Goal: Task Accomplishment & Management: Manage account settings

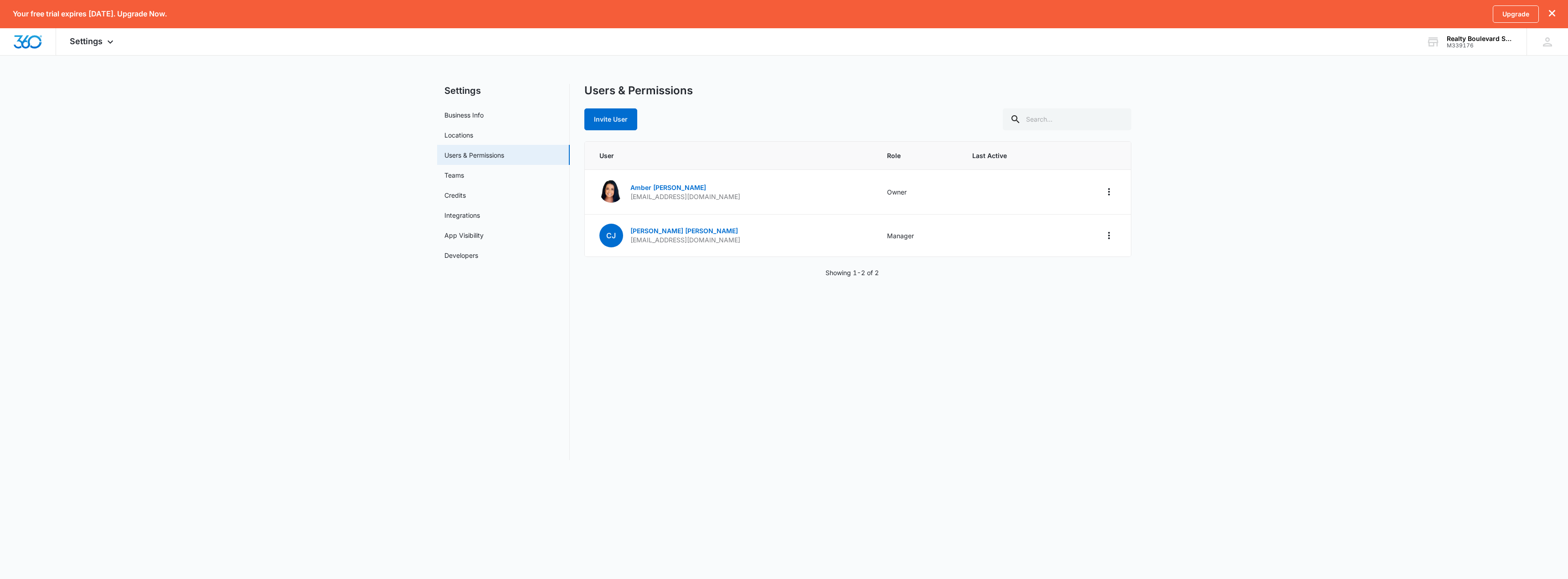
click at [220, 206] on main "Settings Business Info Locations Users & Permissions Teams Credits Integrations…" at bounding box center [784, 277] width 1568 height 387
click at [25, 40] on img "Dashboard" at bounding box center [28, 42] width 29 height 13
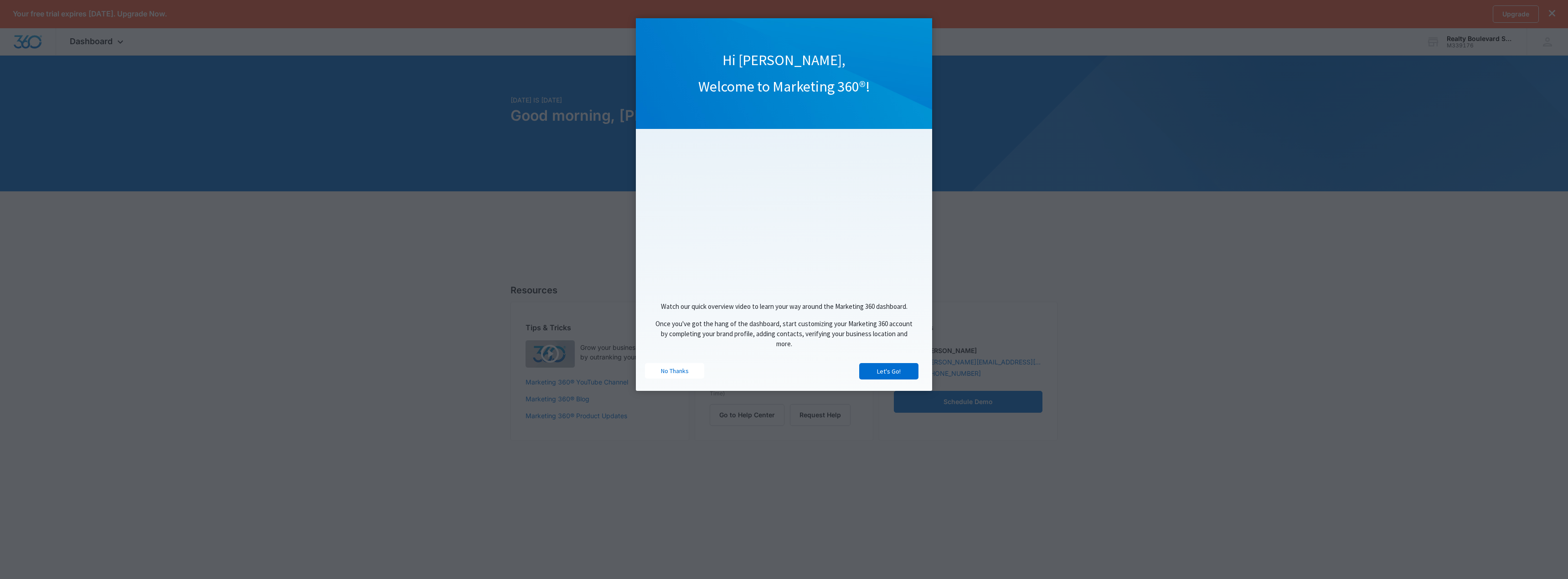
click at [1485, 44] on appcues "Hi Amber, Welcome to Marketing 360®! Watch our quick overview video to learn yo…" at bounding box center [784, 290] width 1568 height 579
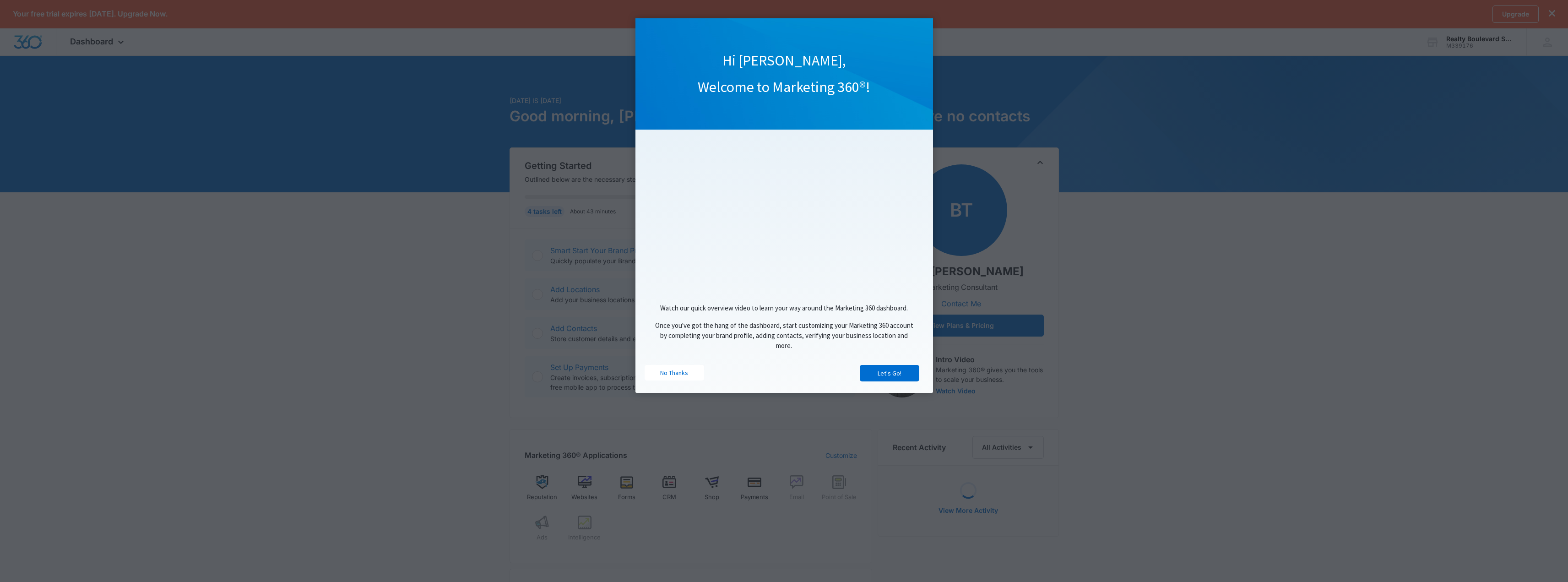
click at [1172, 371] on appcues "Hi Amber, Welcome to Marketing 360®! Watch our quick overview video to learn yo…" at bounding box center [784, 291] width 1568 height 582
click at [664, 365] on div "Watch our quick overview video to learn your way around the Marketing 360 dashb…" at bounding box center [784, 330] width 279 height 71
click at [1497, 41] on appcues "Hi Amber, Welcome to Marketing 360®! Watch our quick overview video to learn yo…" at bounding box center [784, 291] width 1568 height 582
click at [674, 373] on link "No Thanks" at bounding box center [674, 372] width 59 height 15
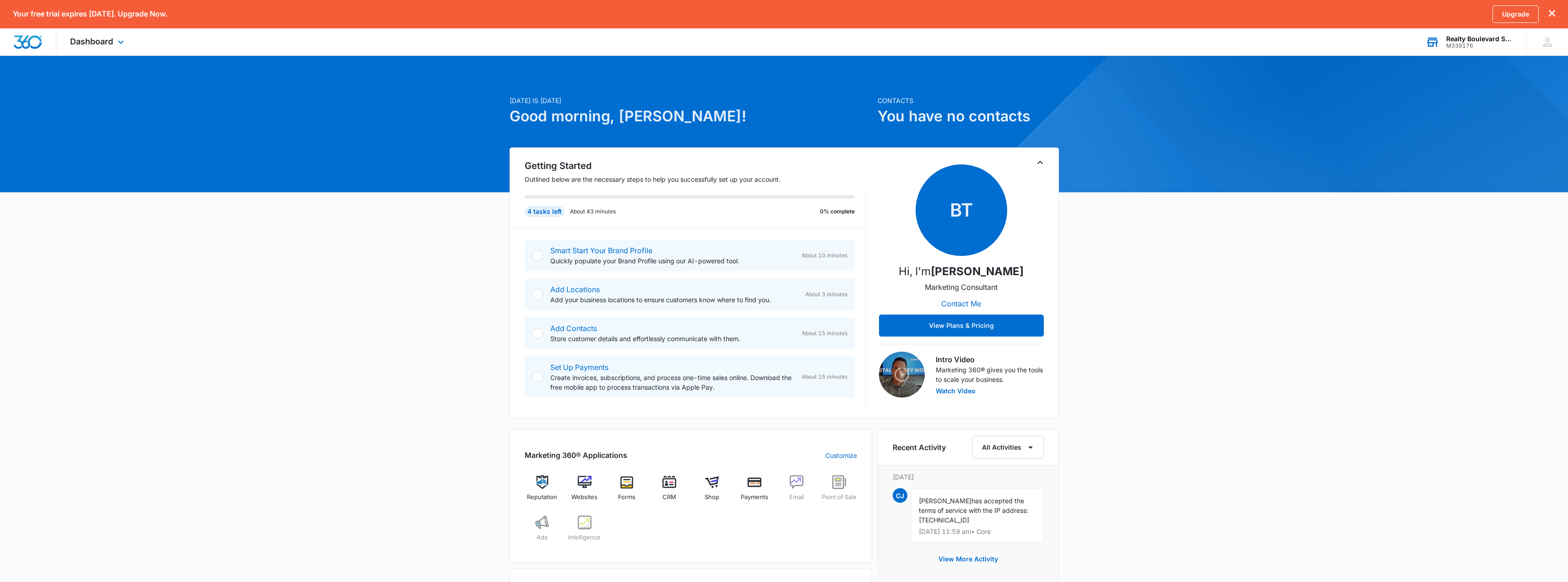
click at [1472, 39] on div "Realty Boulevard Sales & Management" at bounding box center [1479, 39] width 67 height 7
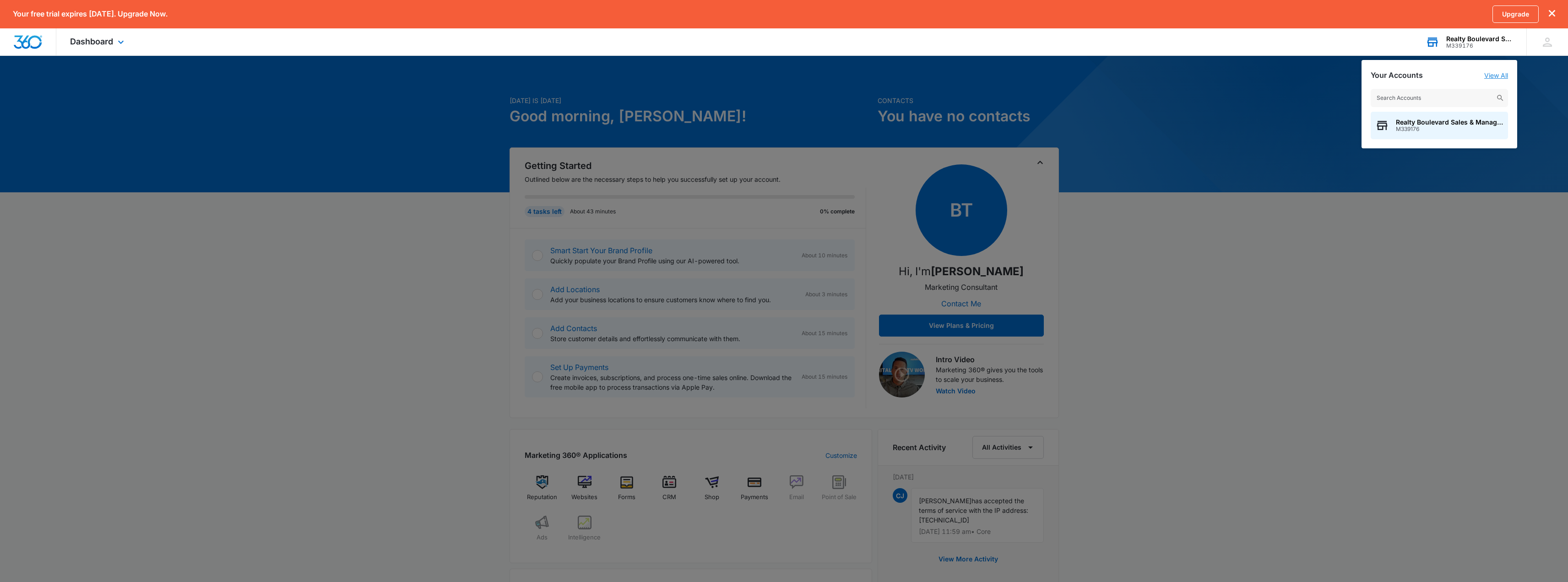
click at [1492, 74] on link "View All" at bounding box center [1496, 75] width 24 height 8
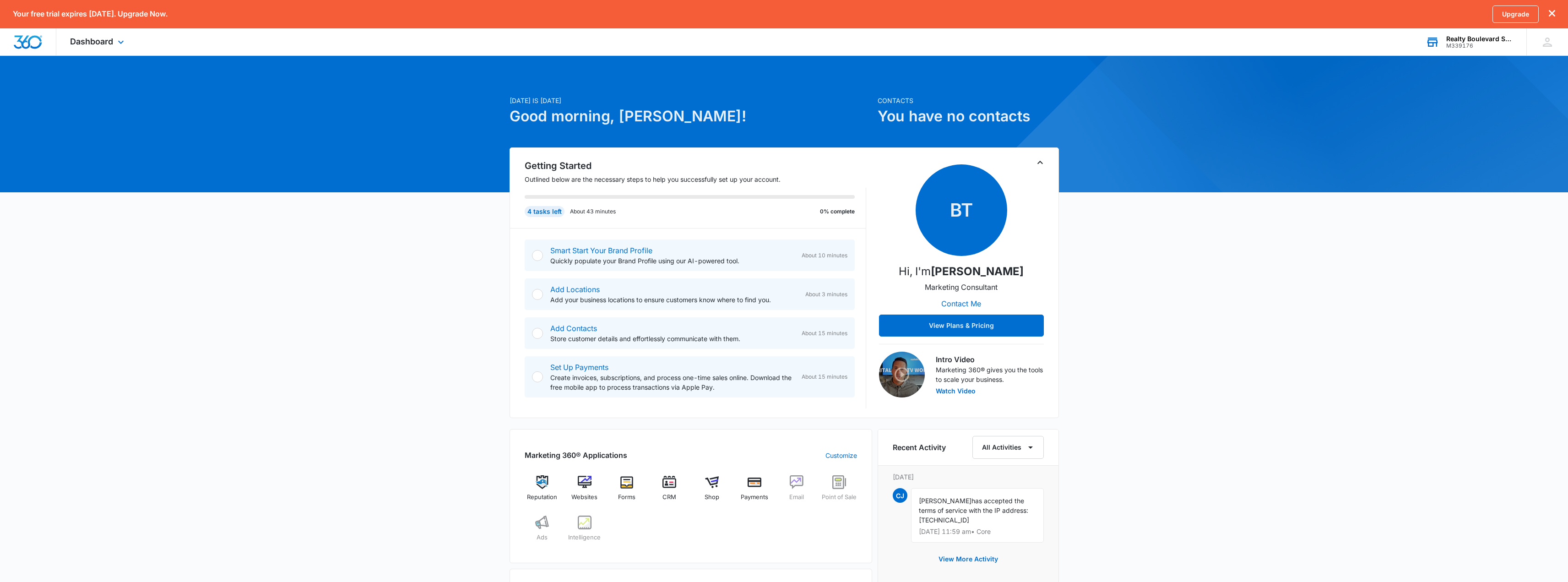
click at [1478, 41] on div "Realty Boulevard Sales & Management" at bounding box center [1479, 39] width 67 height 7
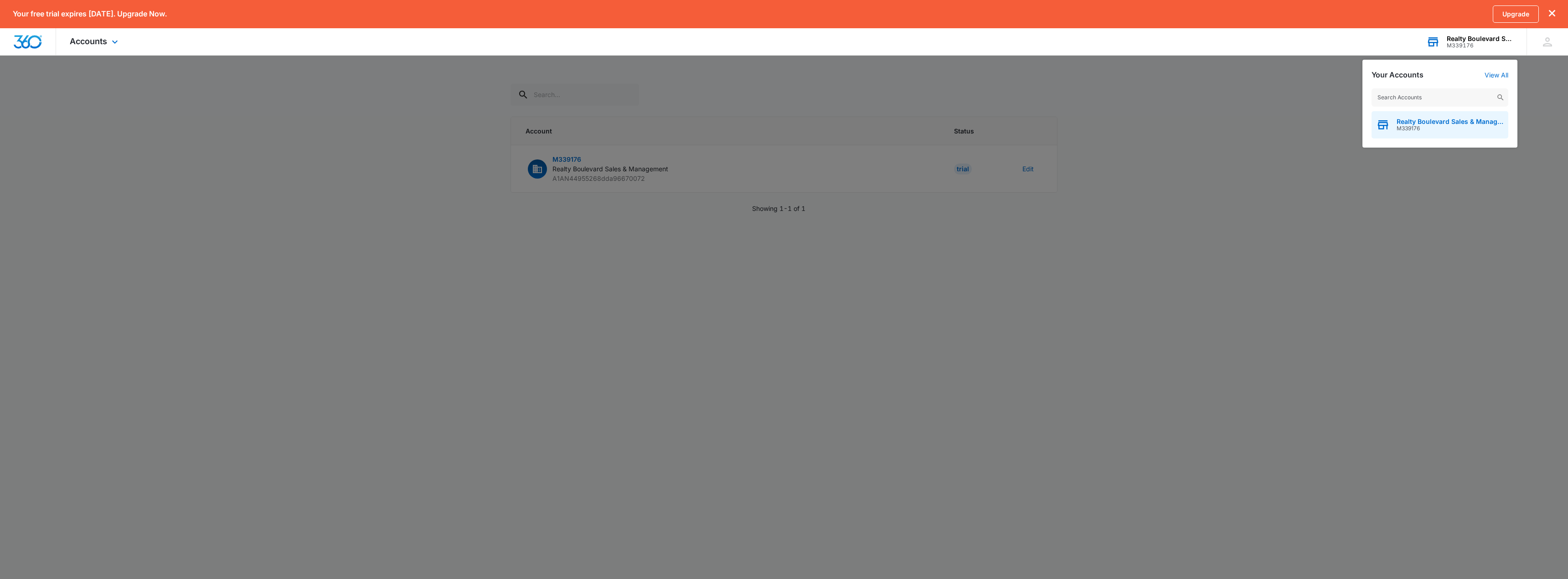
click at [1458, 128] on span "M339176" at bounding box center [1450, 128] width 107 height 6
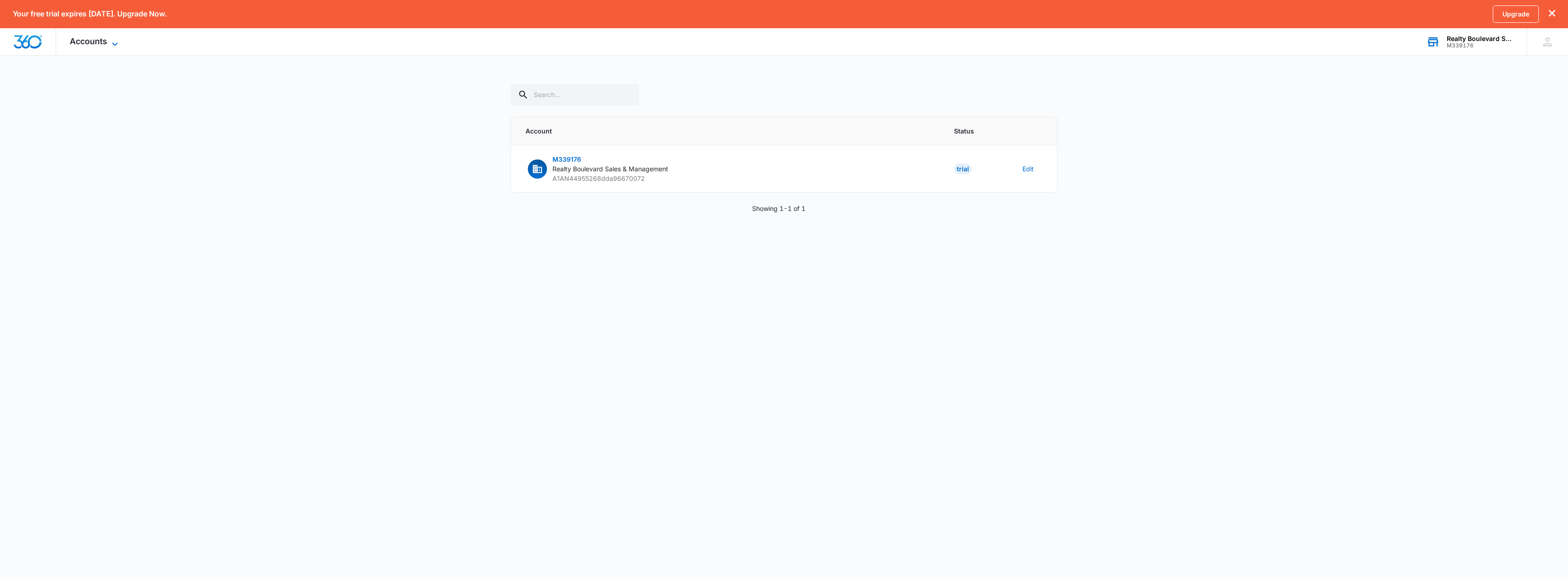
click at [90, 41] on span "Accounts" at bounding box center [88, 41] width 37 height 10
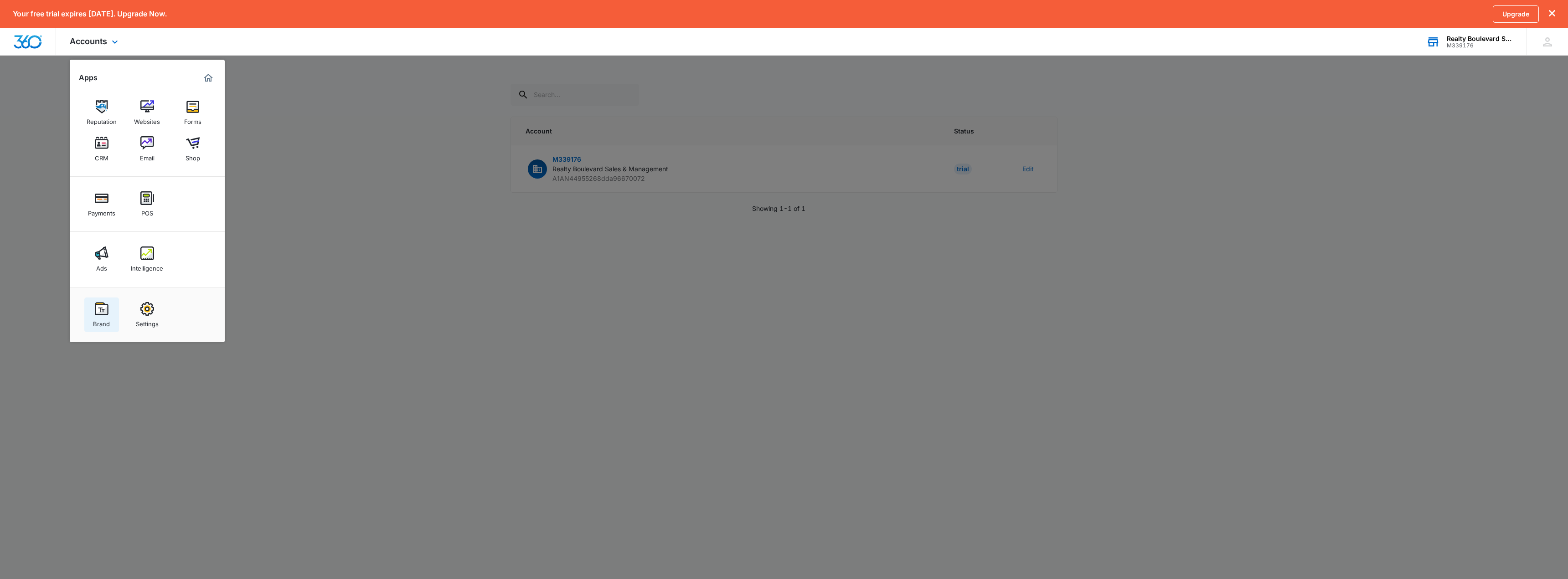
click at [102, 315] on img at bounding box center [102, 308] width 13 height 13
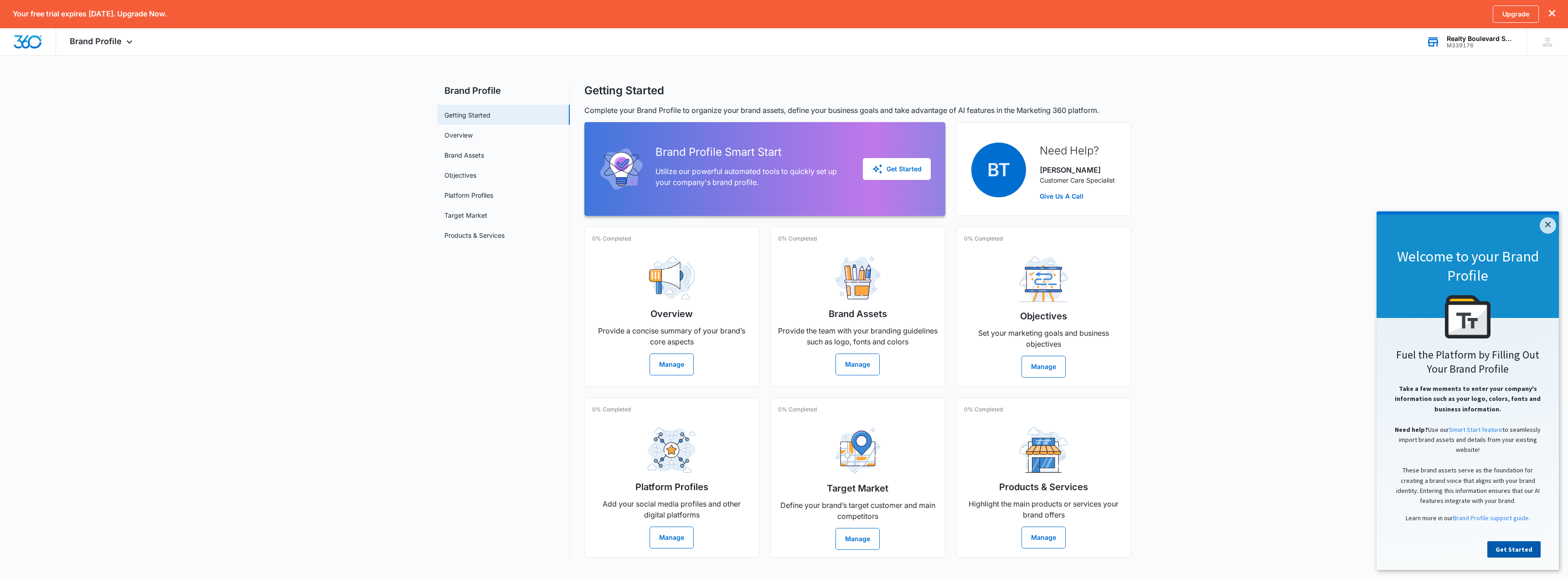
click at [1525, 556] on link "Get Started" at bounding box center [1514, 549] width 54 height 16
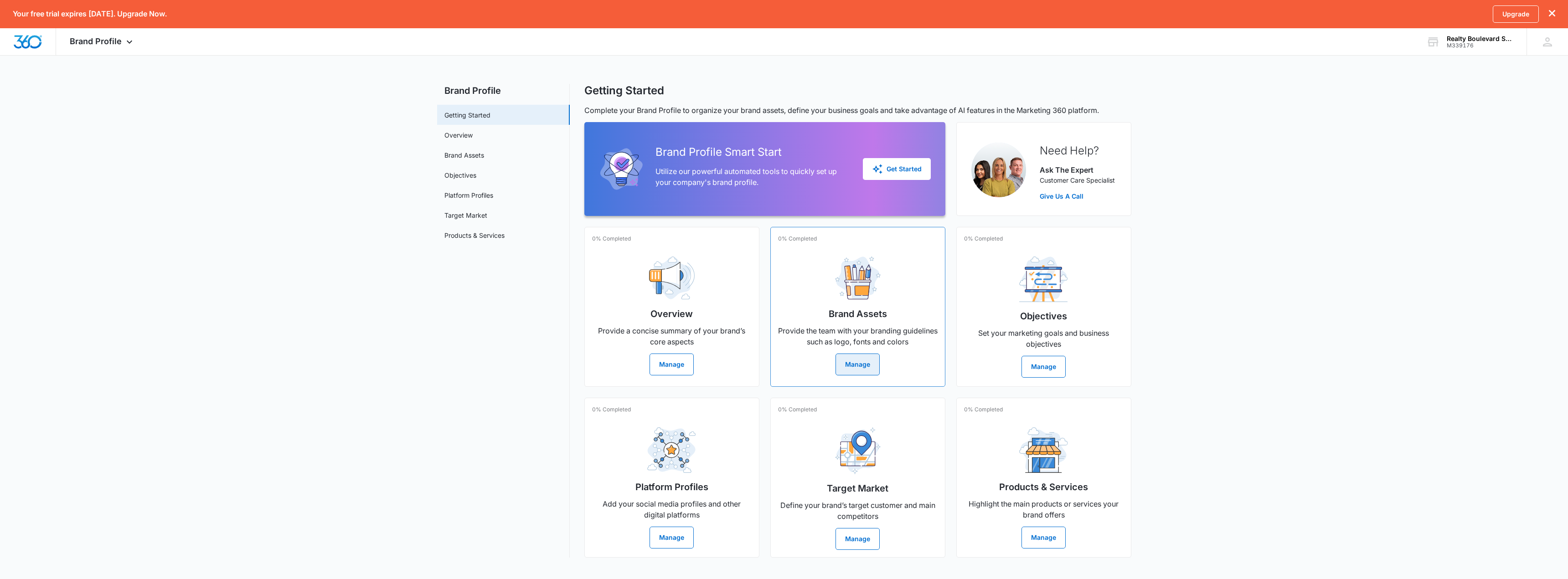
click at [872, 367] on button "Manage" at bounding box center [858, 364] width 44 height 22
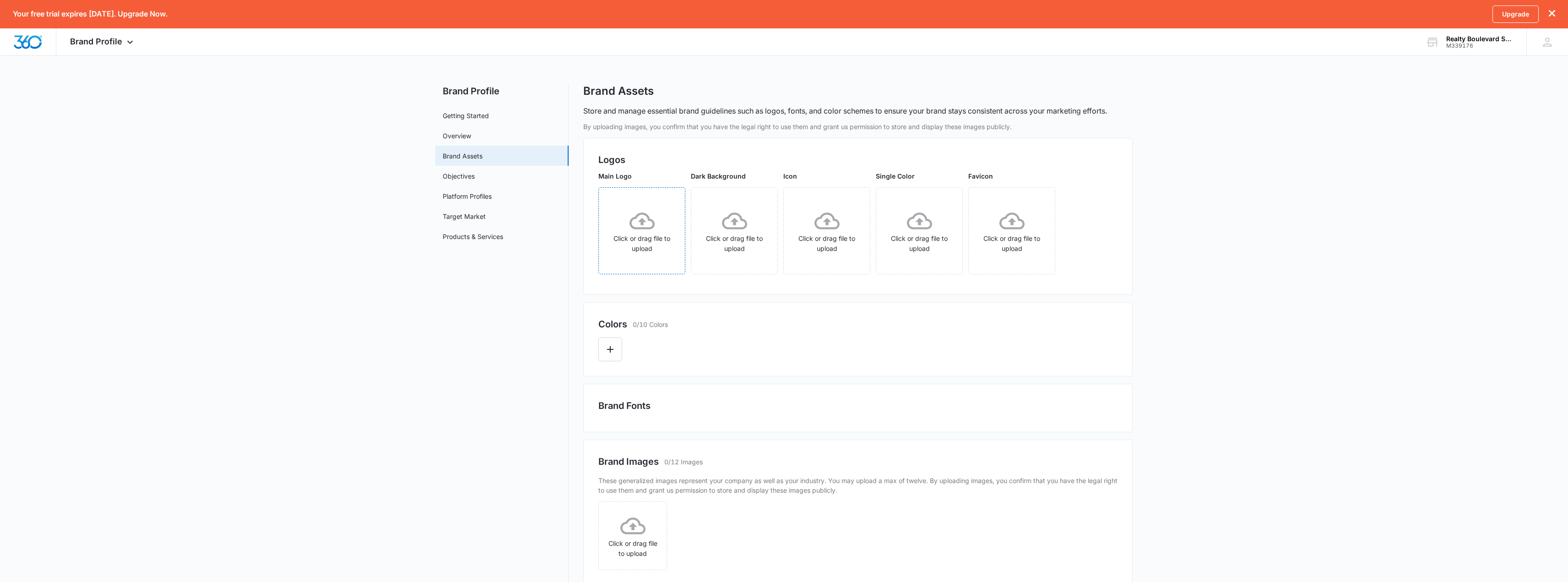
click at [647, 227] on icon at bounding box center [642, 221] width 25 height 17
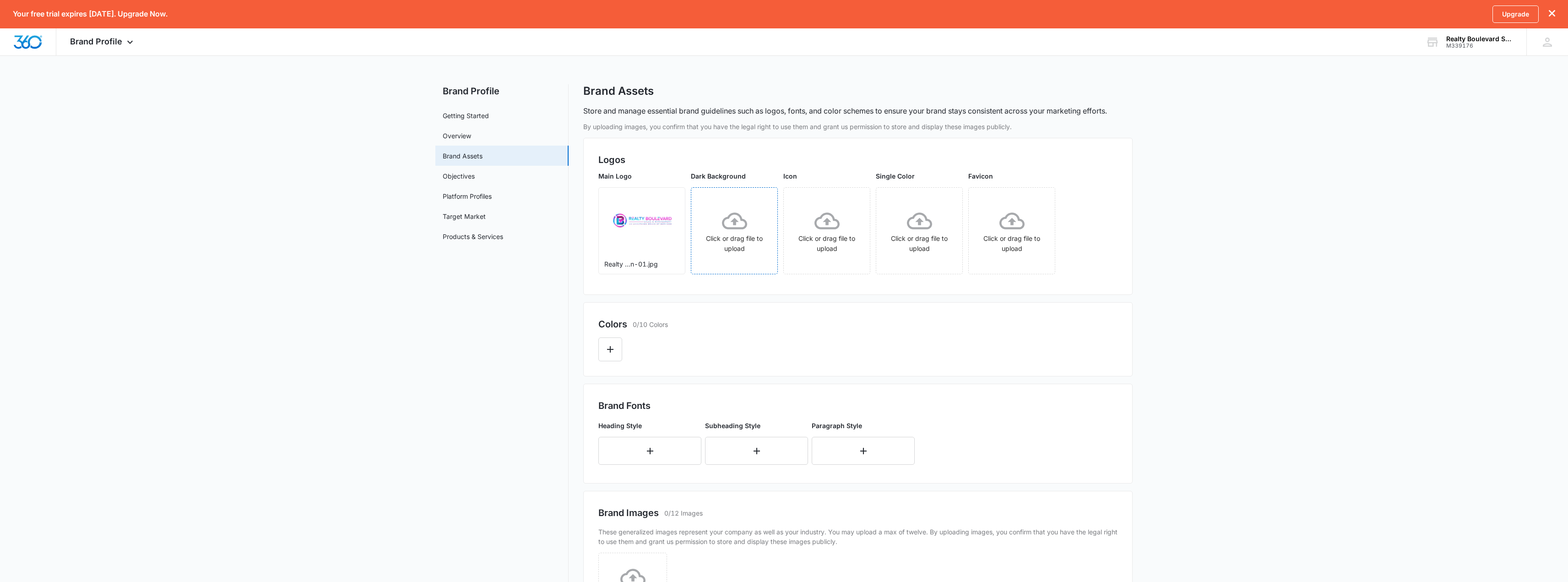
click at [746, 248] on div "Click or drag file to upload" at bounding box center [734, 231] width 86 height 45
click at [839, 232] on div "Click or drag file to upload" at bounding box center [826, 231] width 86 height 45
click at [932, 245] on div "Click or drag file to upload" at bounding box center [919, 231] width 86 height 45
click at [1014, 229] on icon at bounding box center [1012, 221] width 25 height 25
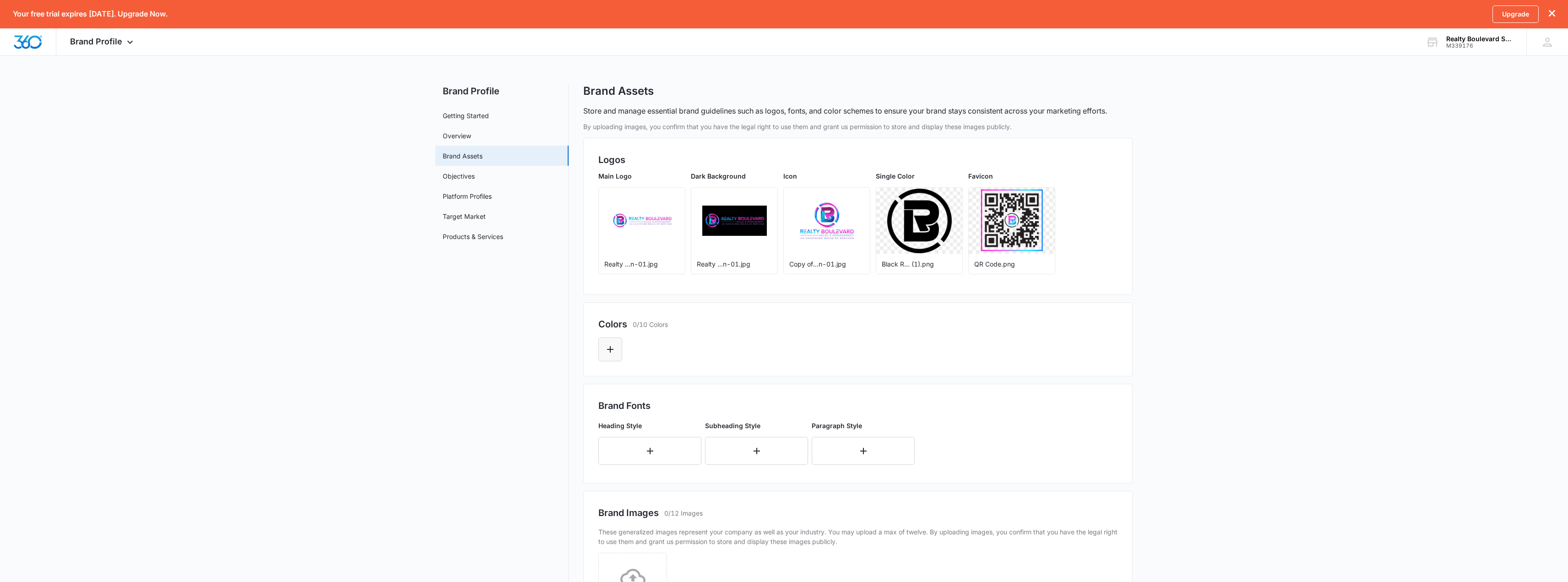
click at [608, 347] on icon "Edit Color" at bounding box center [610, 349] width 11 height 11
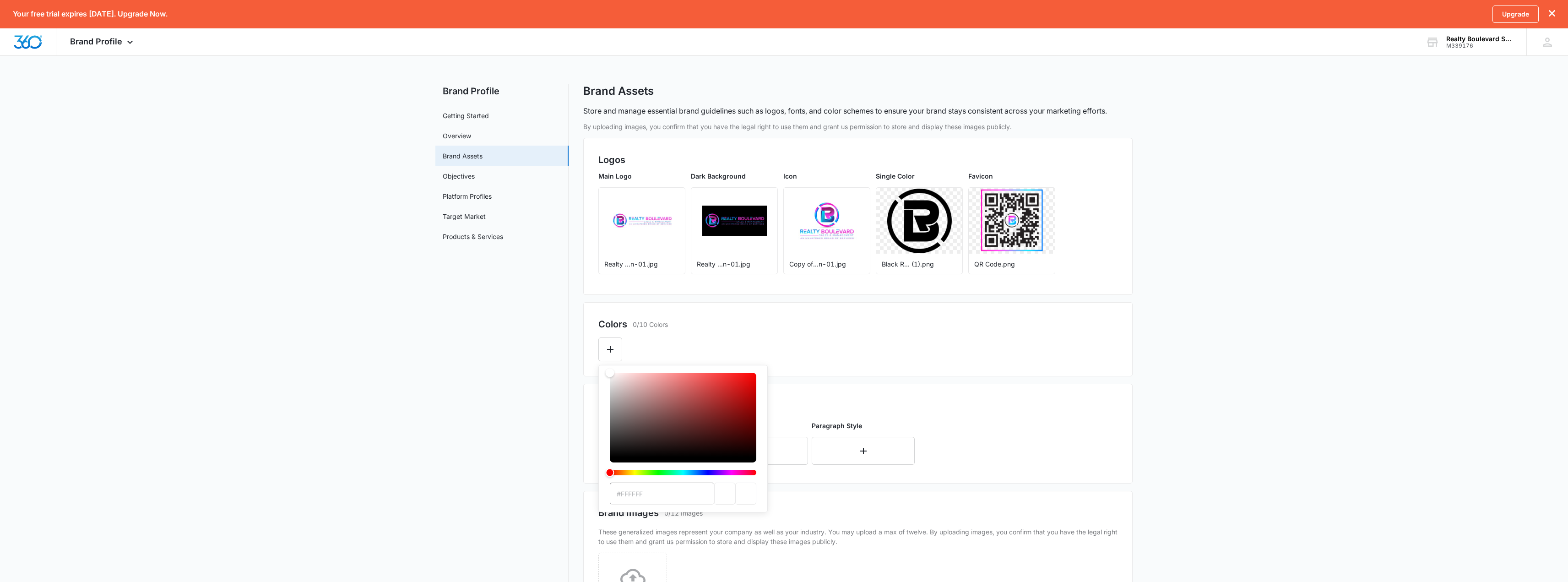
click at [671, 492] on input "#FFFFFF" at bounding box center [661, 493] width 105 height 22
paste input "fe21e0"
type input "#fe21e0"
click at [646, 349] on button "Edit Color" at bounding box center [639, 349] width 24 height 24
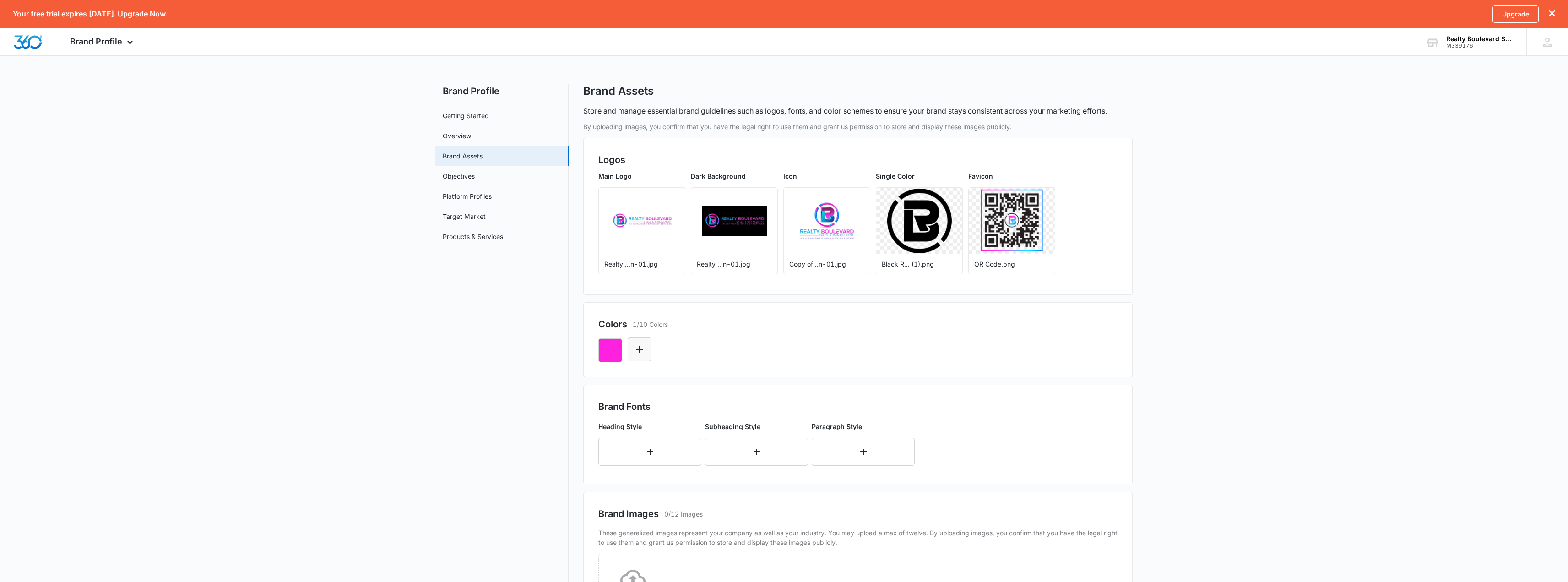
click at [644, 344] on icon "Edit Color" at bounding box center [639, 349] width 11 height 11
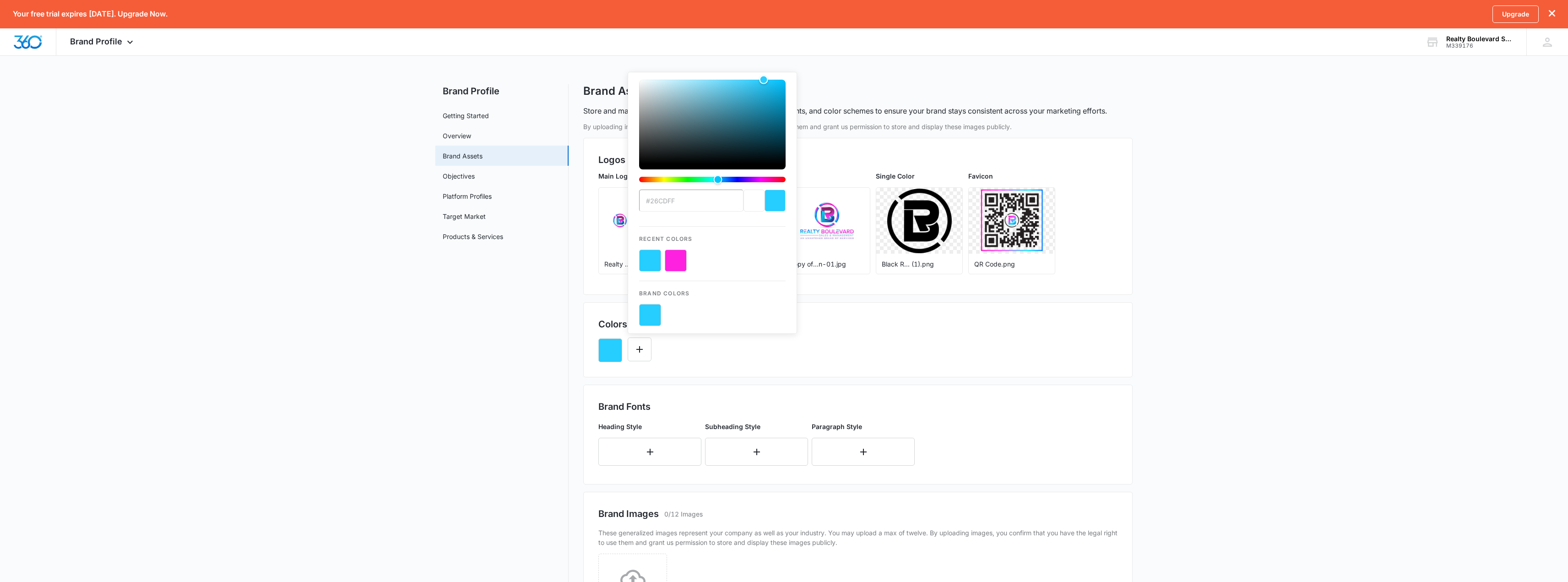
click at [675, 257] on button "color-picker-container" at bounding box center [675, 260] width 22 height 22
type input "#fe21e0"
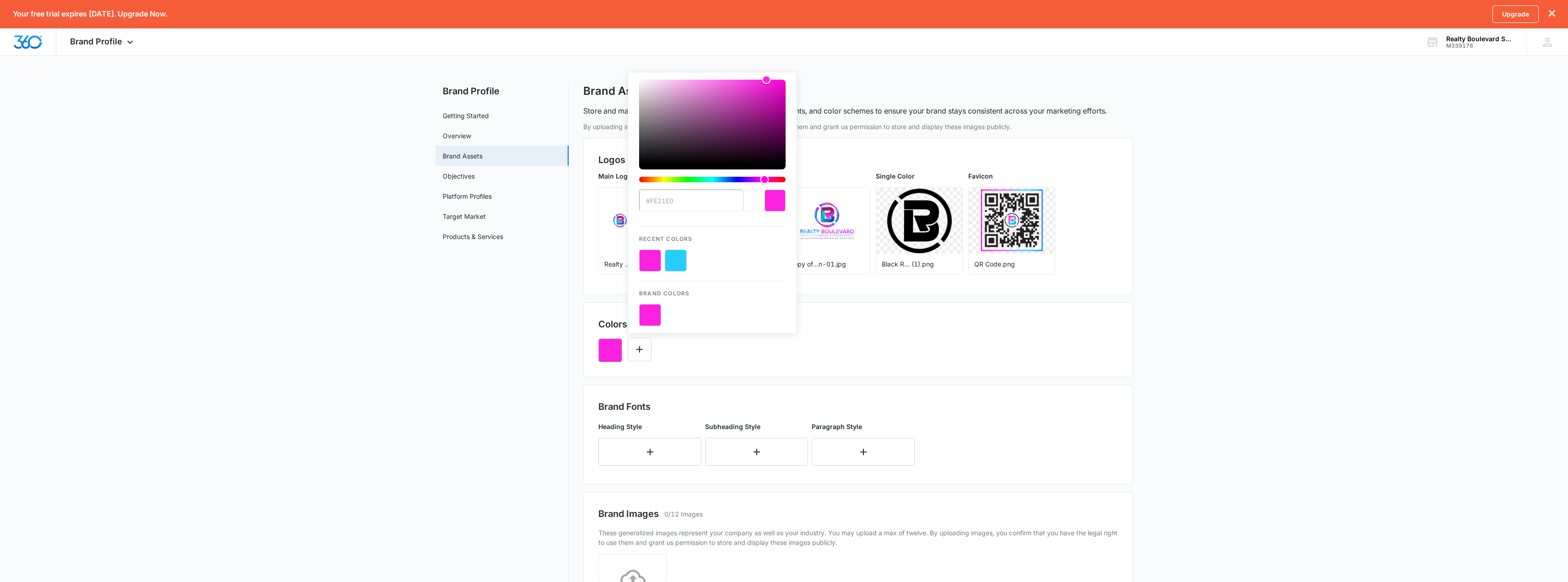
click at [715, 362] on div "Colors 1/10 Colors #fe21e0 Recent Colors Brand Colors" at bounding box center [858, 339] width 550 height 75
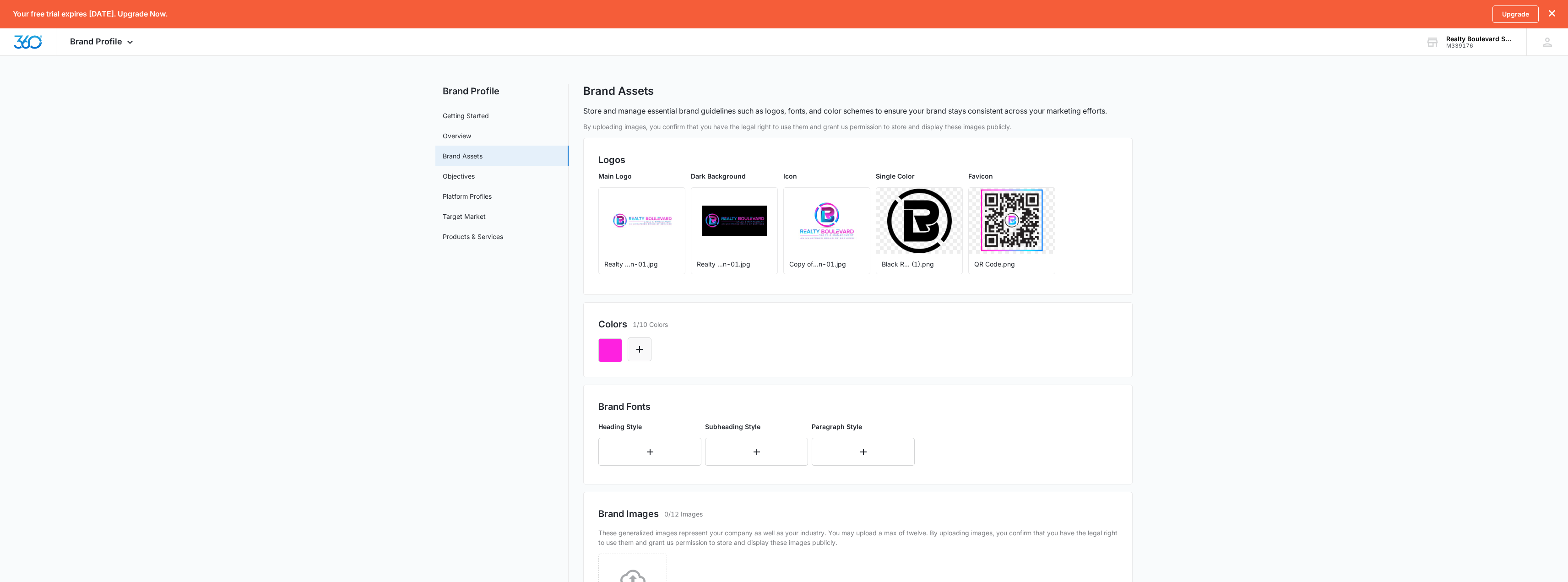
click at [640, 344] on icon "Edit Color" at bounding box center [639, 349] width 11 height 11
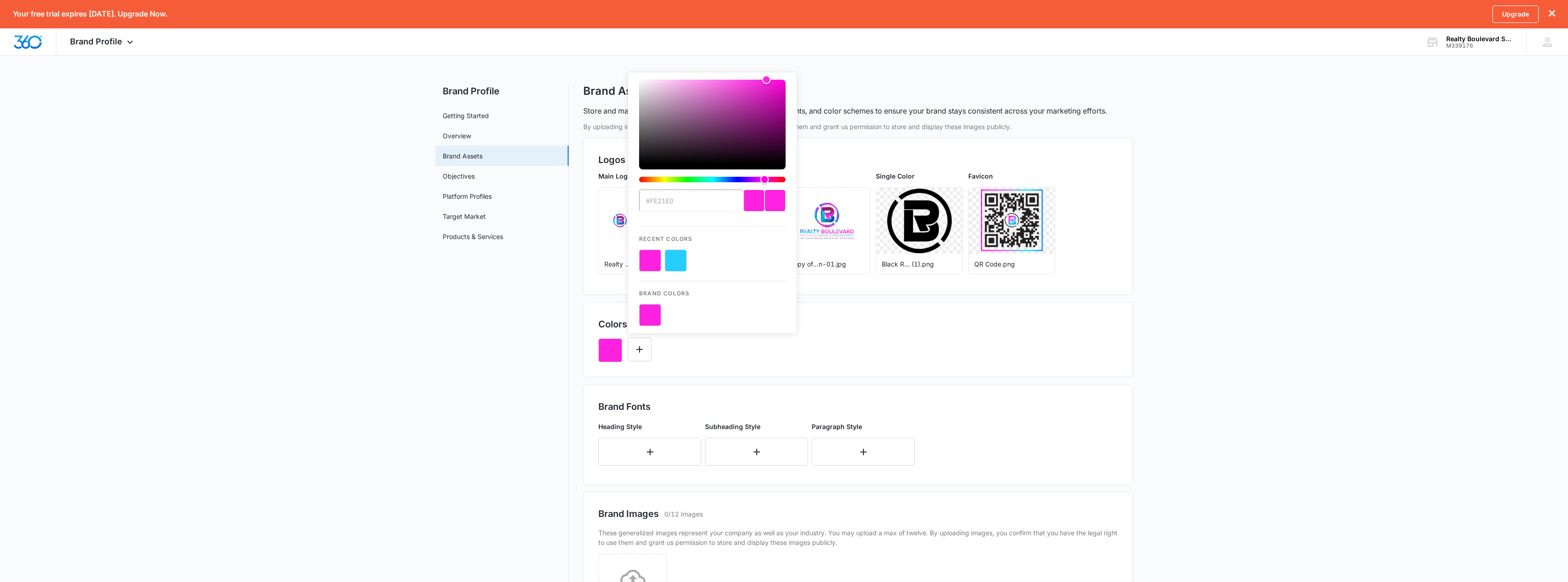
click at [675, 256] on button "color-picker-container" at bounding box center [675, 260] width 22 height 22
type input "#FFFFFF"
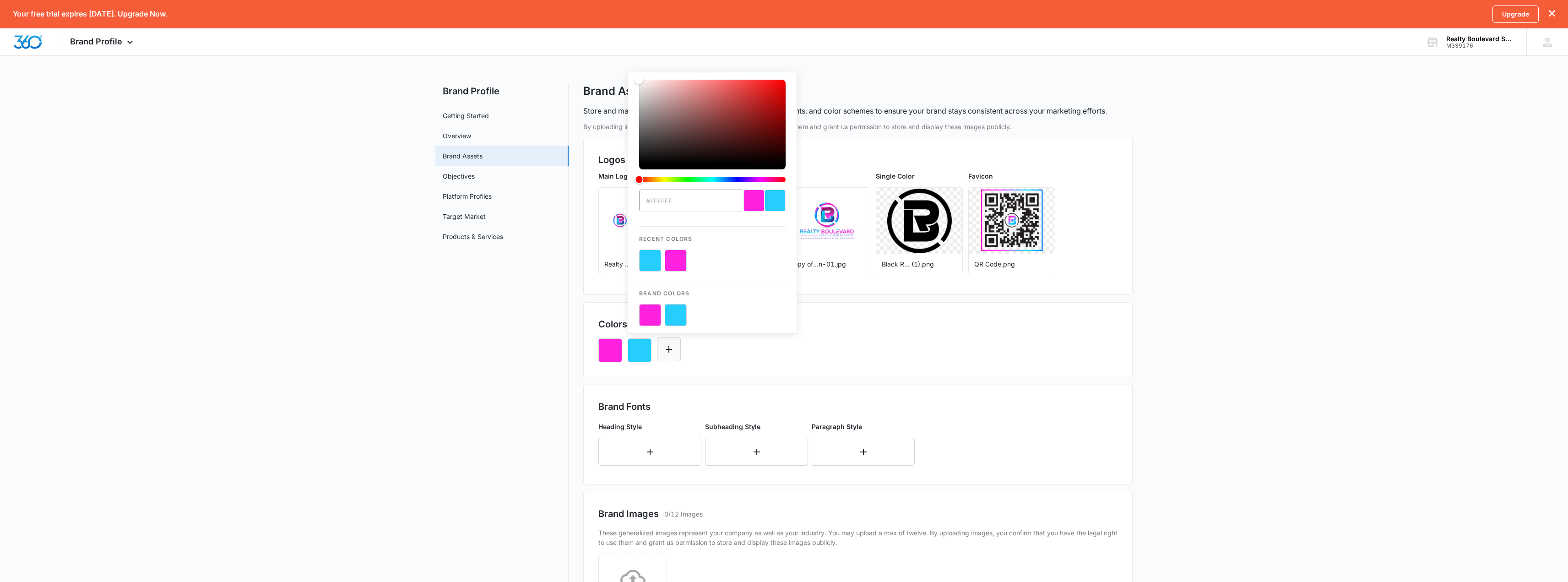
click at [670, 350] on icon "Edit Color" at bounding box center [669, 349] width 6 height 6
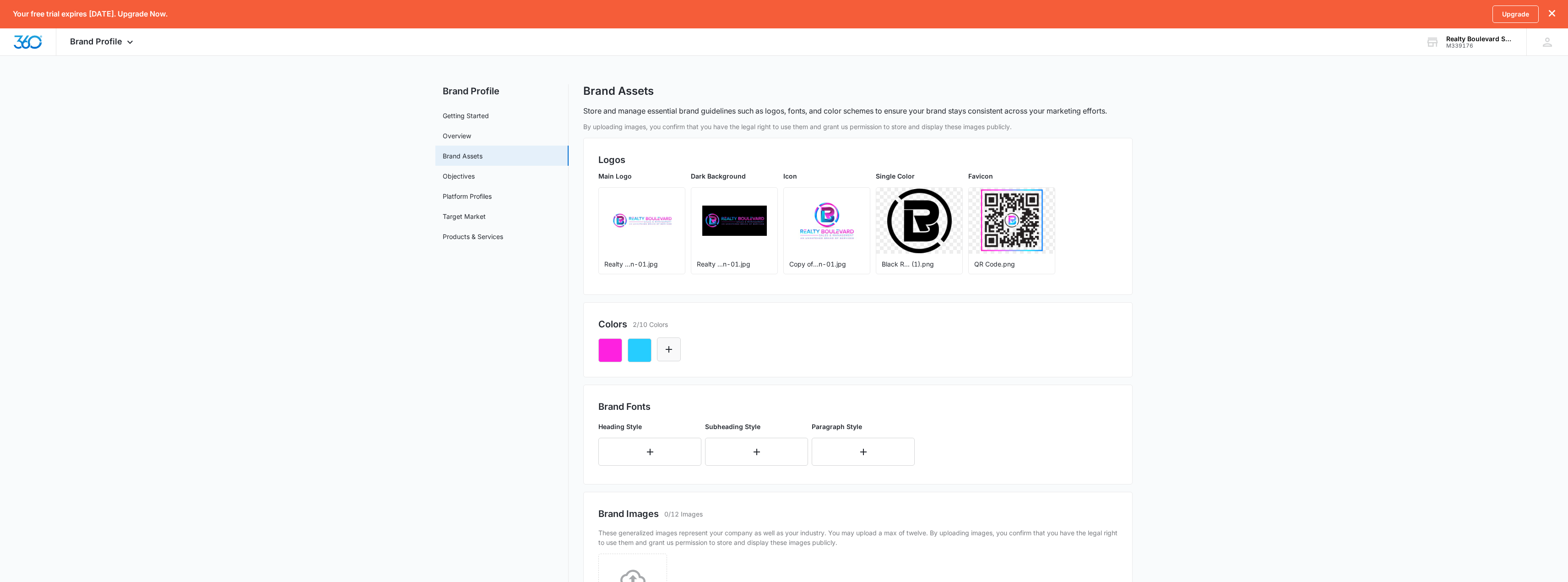
click at [672, 344] on icon "Edit Color" at bounding box center [669, 349] width 11 height 11
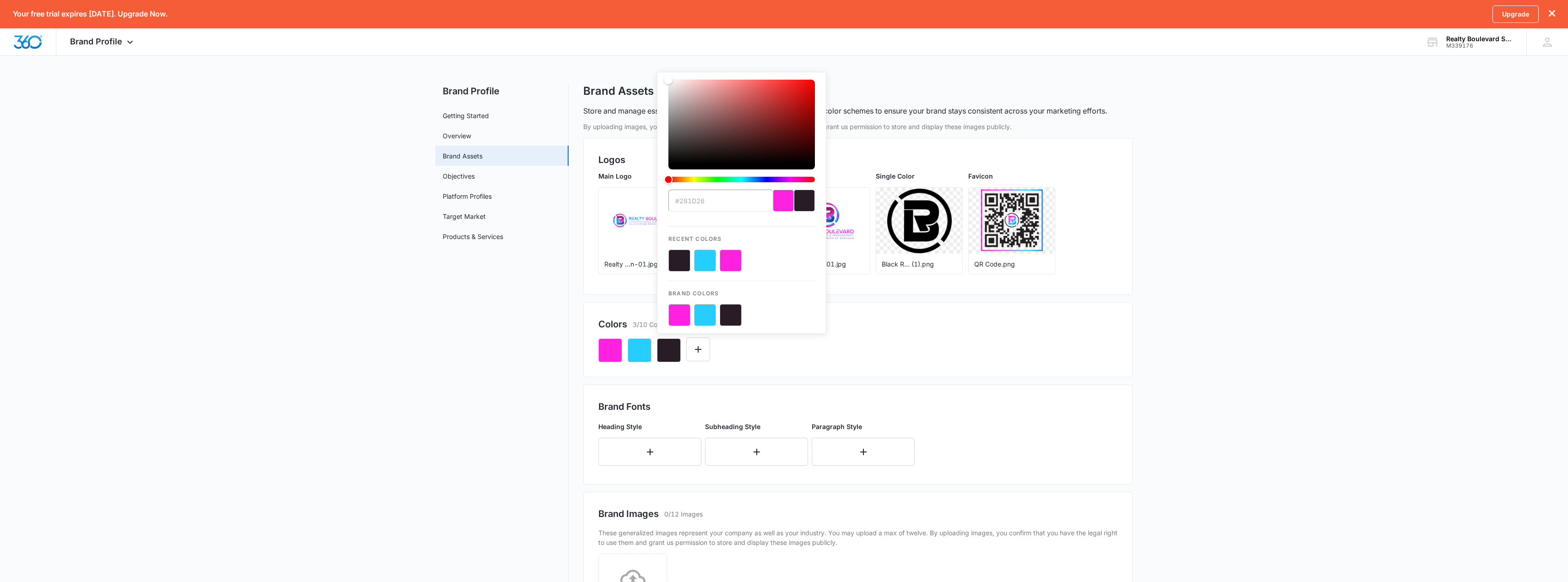
click at [704, 193] on input "#281d26" at bounding box center [720, 201] width 105 height 22
paste input "ffffff"
type input "#ffffff"
click at [704, 347] on button "Edit Color" at bounding box center [698, 349] width 24 height 24
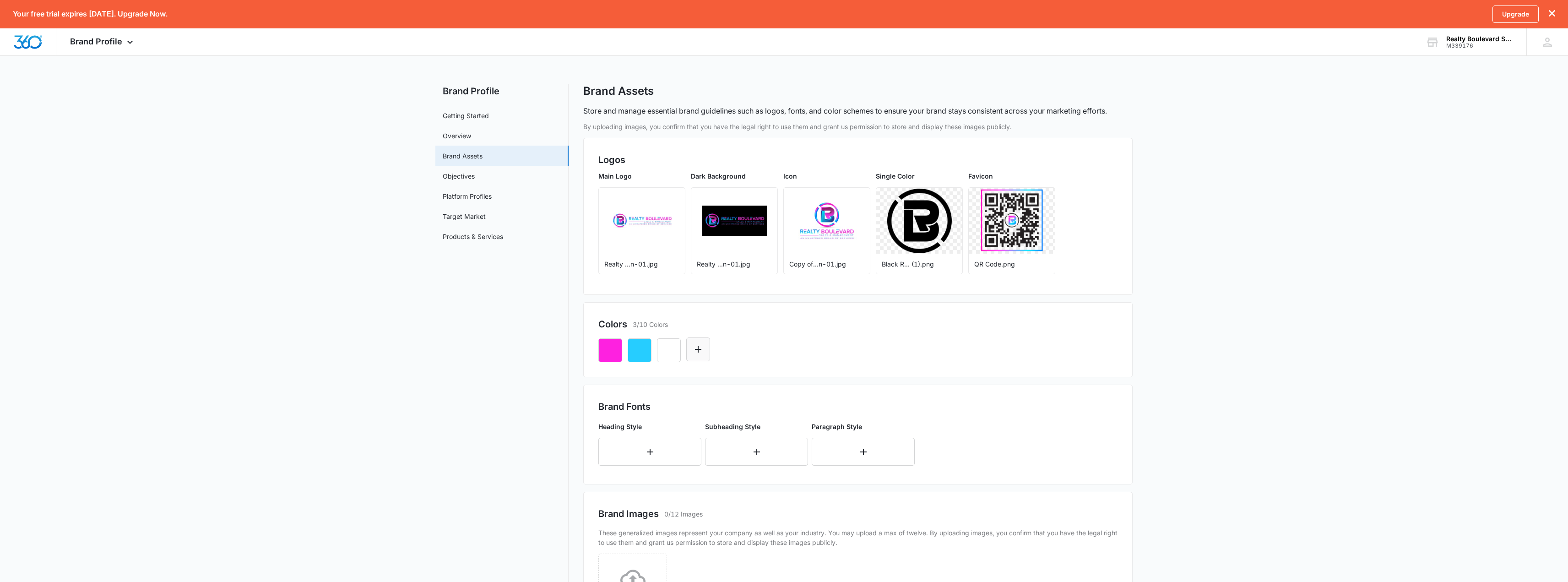
click at [702, 348] on icon "Edit Color" at bounding box center [698, 349] width 11 height 11
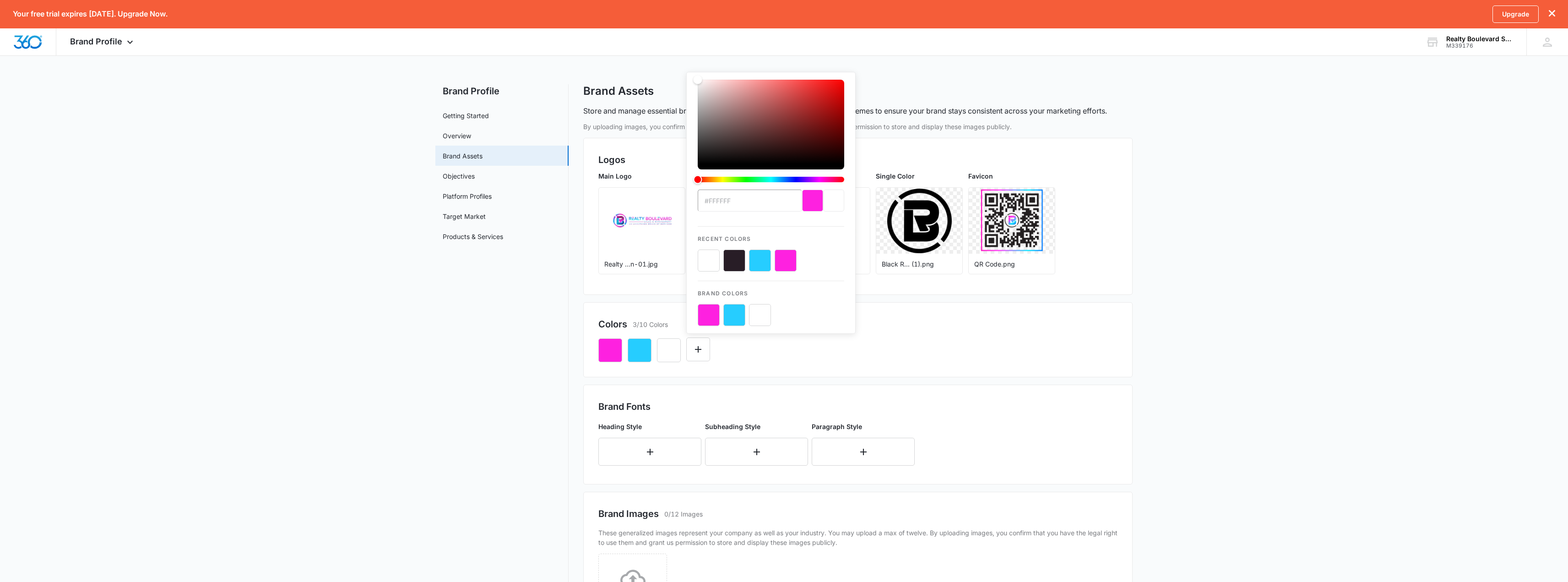
click at [734, 254] on button "color-picker-container" at bounding box center [734, 260] width 22 height 22
type input "#FFFFFF"
click at [780, 371] on div "Colors 4/10 Colors #FFFFFF Recent Colors Brand Colors" at bounding box center [858, 339] width 550 height 75
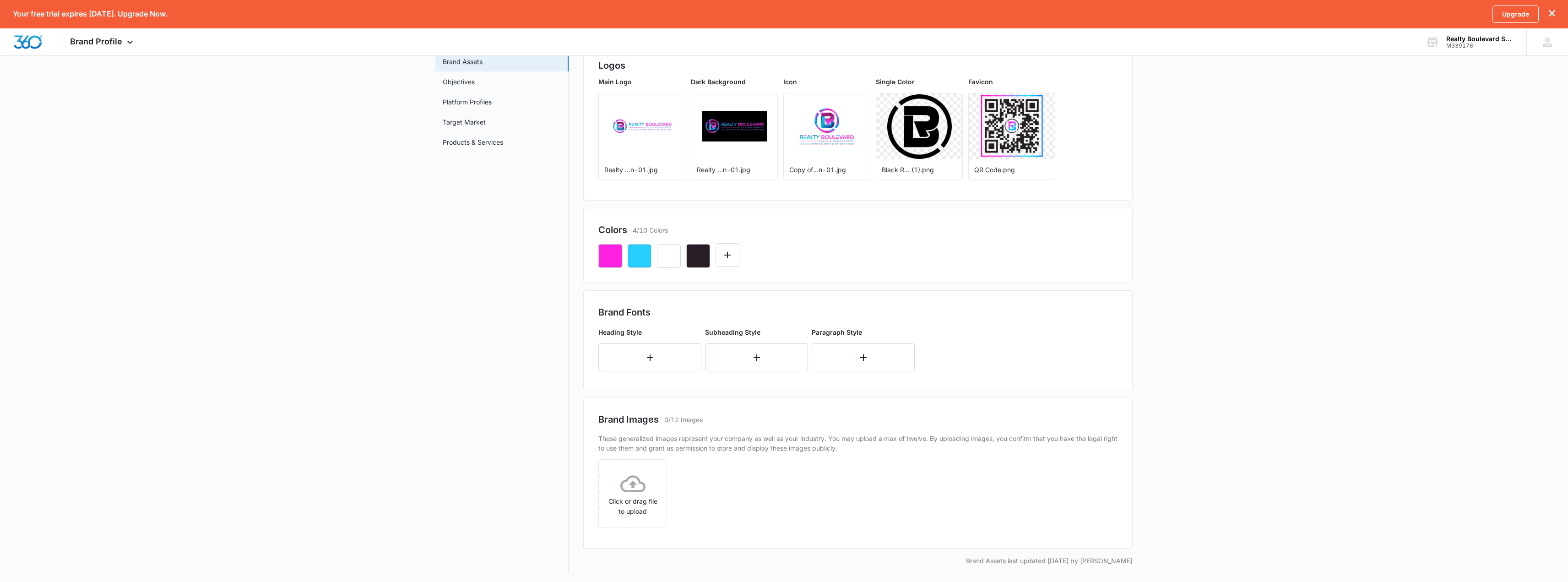
scroll to position [95, 0]
click at [631, 490] on icon at bounding box center [633, 483] width 25 height 17
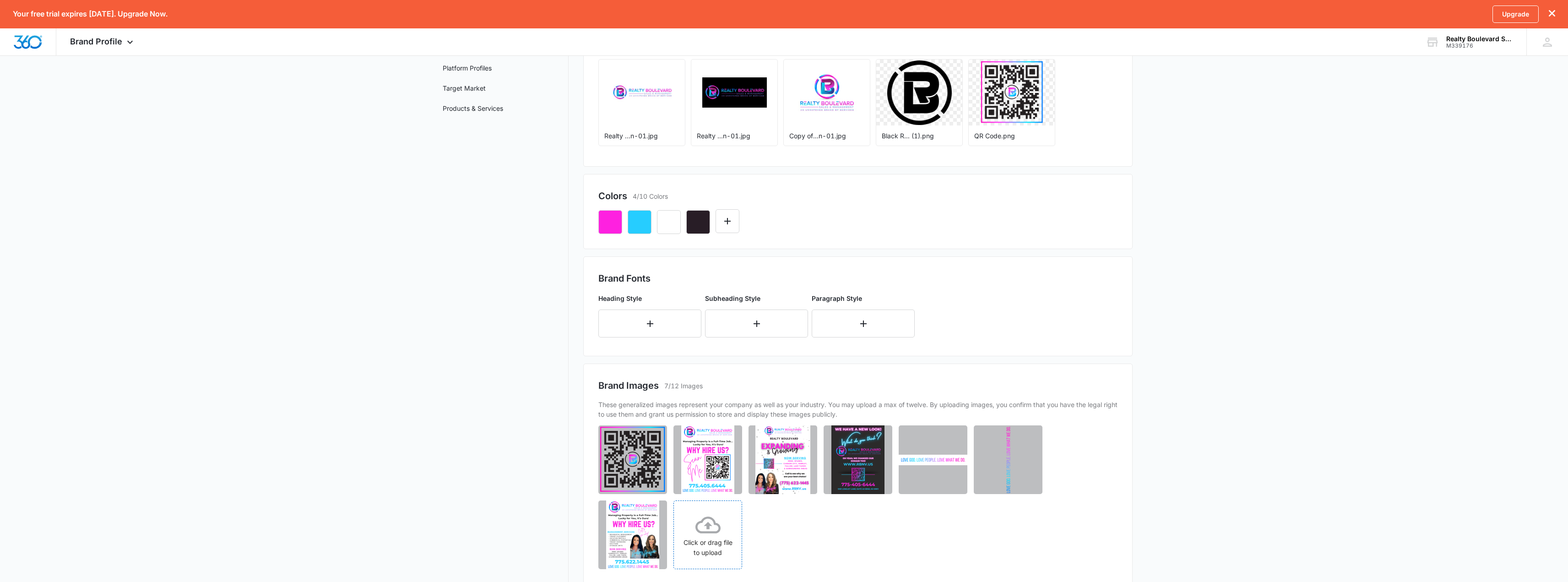
scroll to position [171, 0]
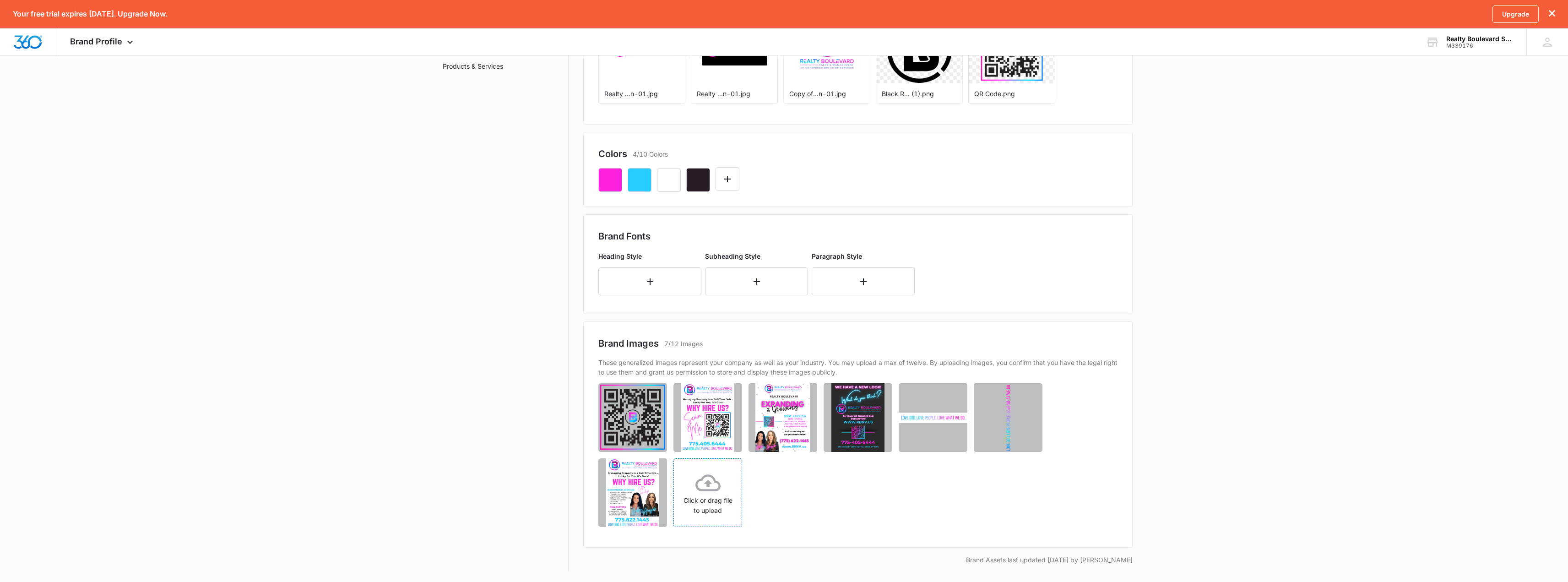
click at [720, 486] on icon at bounding box center [707, 483] width 25 height 17
click at [786, 498] on div "Click or drag file to upload" at bounding box center [782, 493] width 68 height 45
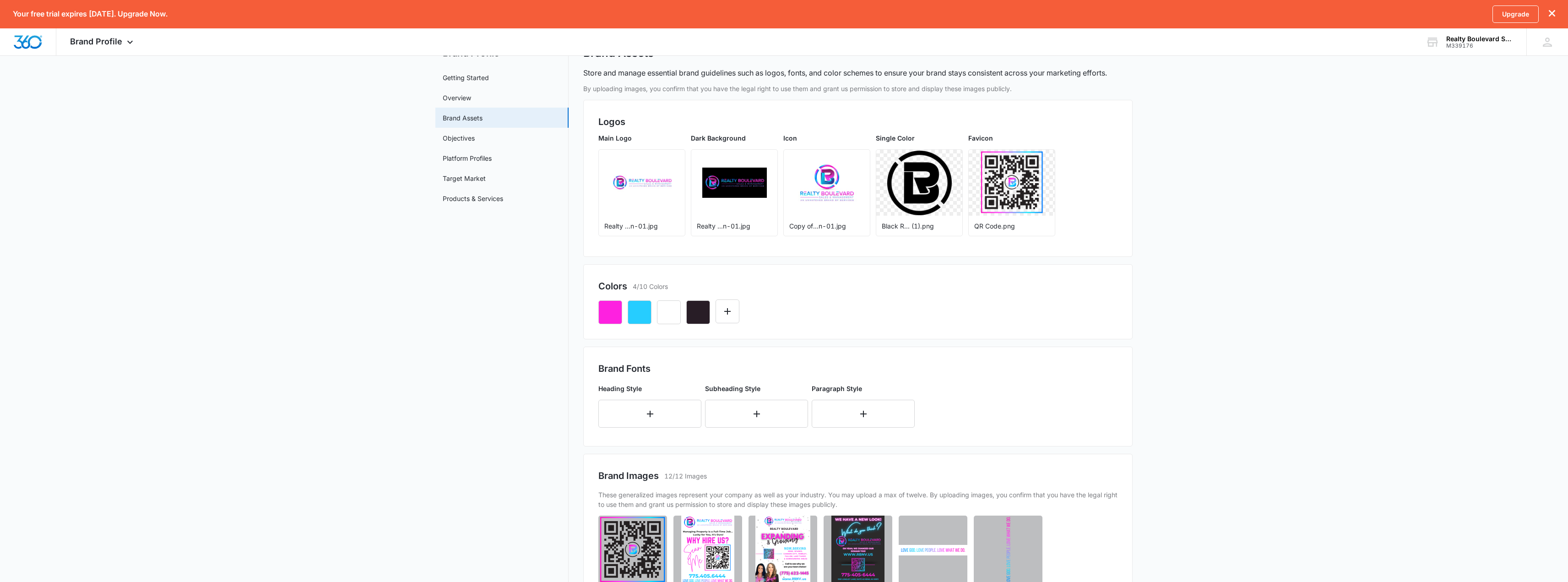
scroll to position [33, 0]
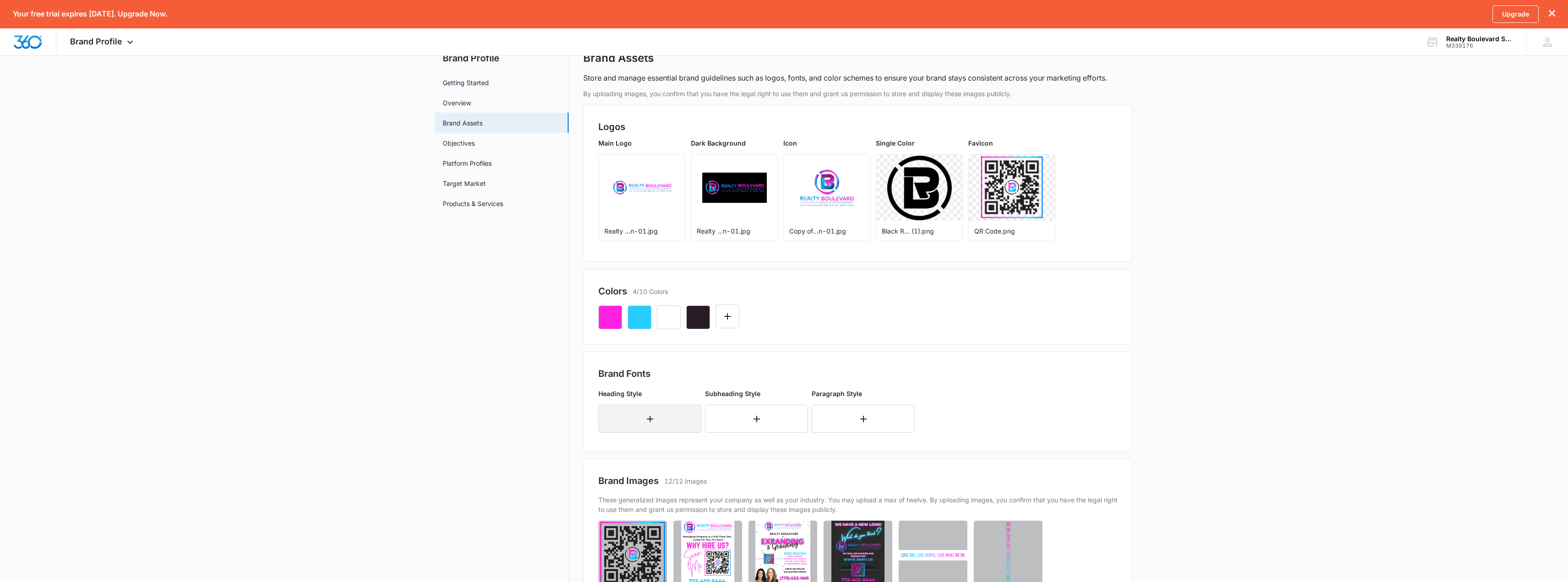
click at [641, 414] on button "button" at bounding box center [650, 419] width 103 height 28
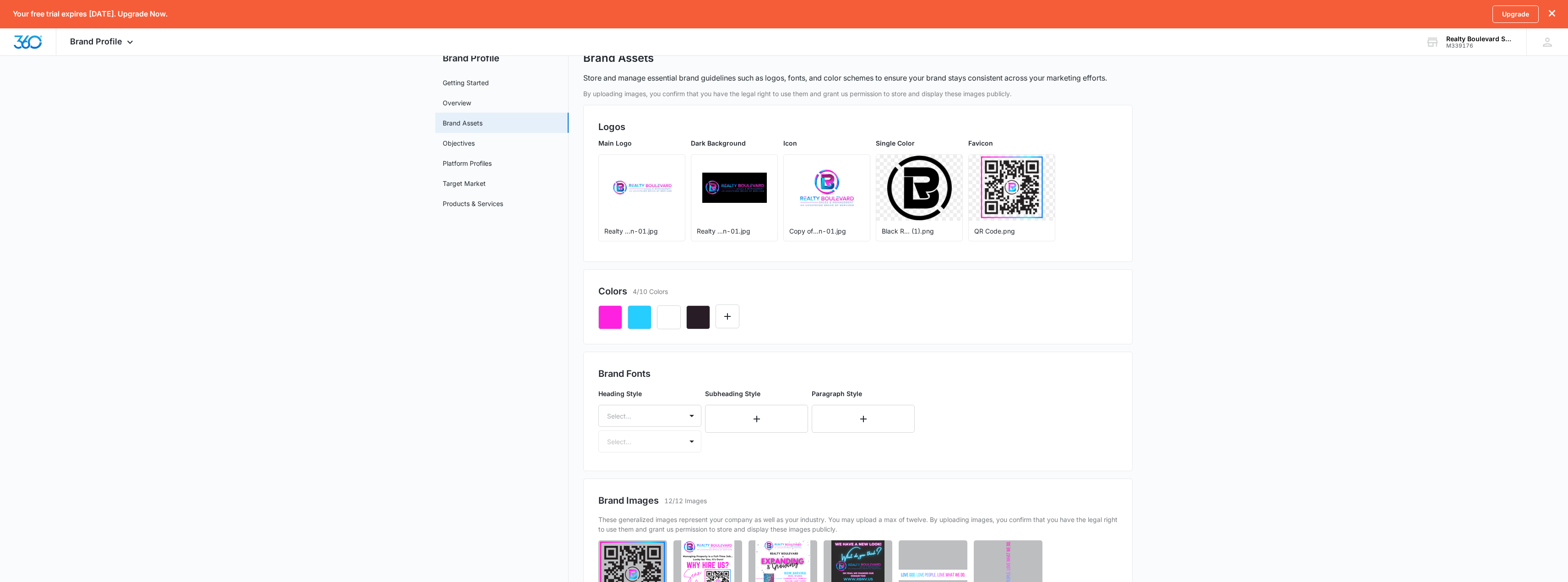
click at [641, 414] on div at bounding box center [639, 416] width 64 height 12
type input "main"
click at [729, 373] on h2 "Brand Fonts" at bounding box center [858, 374] width 519 height 13
drag, startPoint x: 790, startPoint y: 466, endPoint x: 790, endPoint y: 460, distance: 6.0
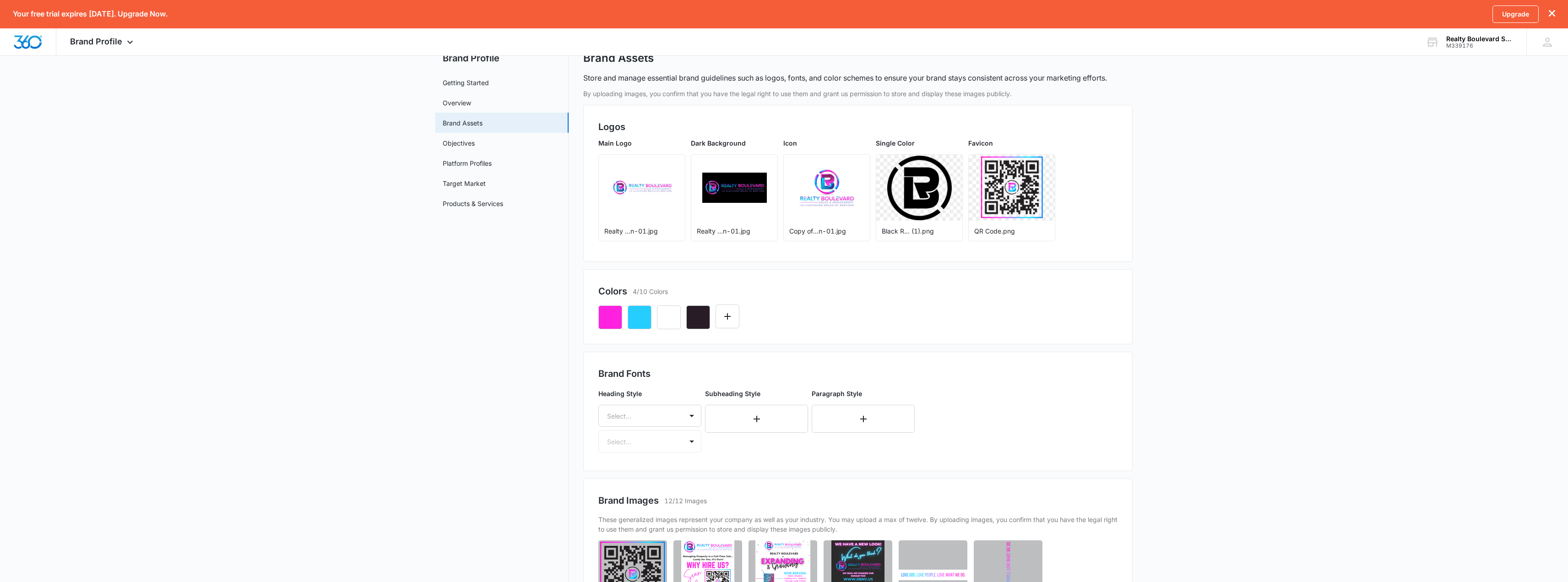
click at [791, 462] on div "Brand Fonts Heading Style Select... Select... Subheading Style Paragraph Style" at bounding box center [858, 411] width 550 height 119
click at [471, 146] on link "Objectives" at bounding box center [458, 143] width 32 height 10
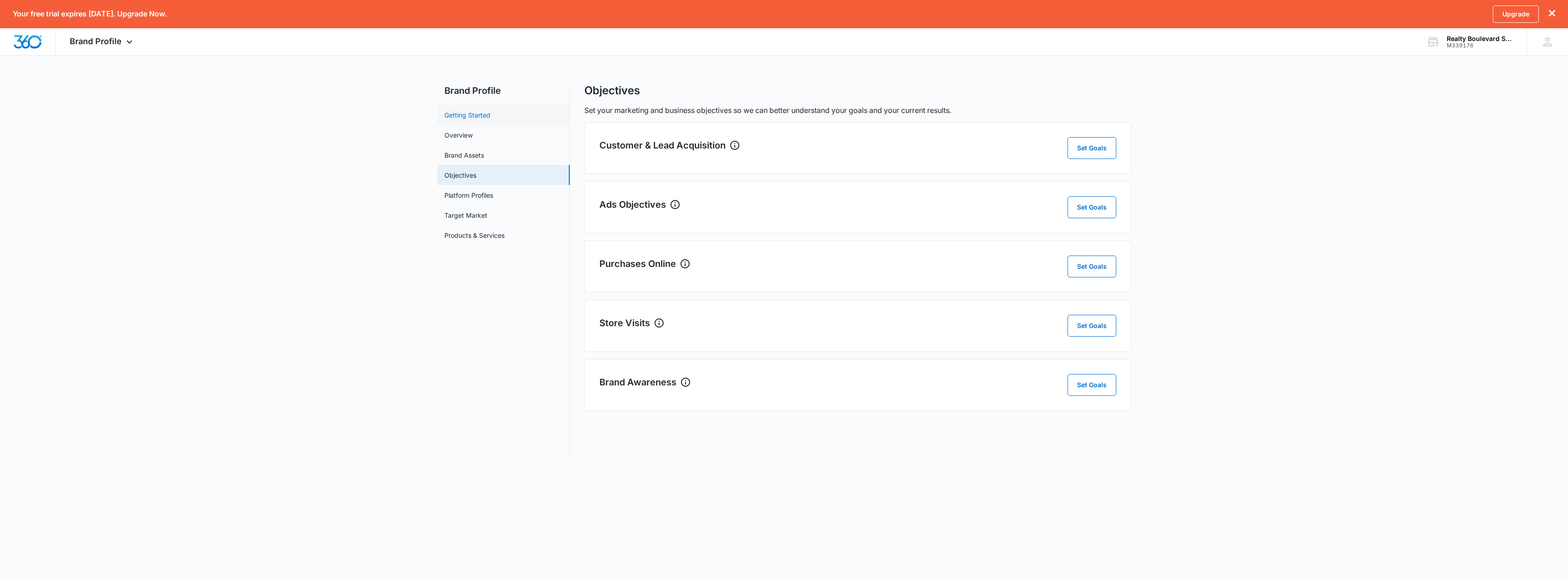
click at [468, 117] on link "Getting Started" at bounding box center [467, 115] width 46 height 10
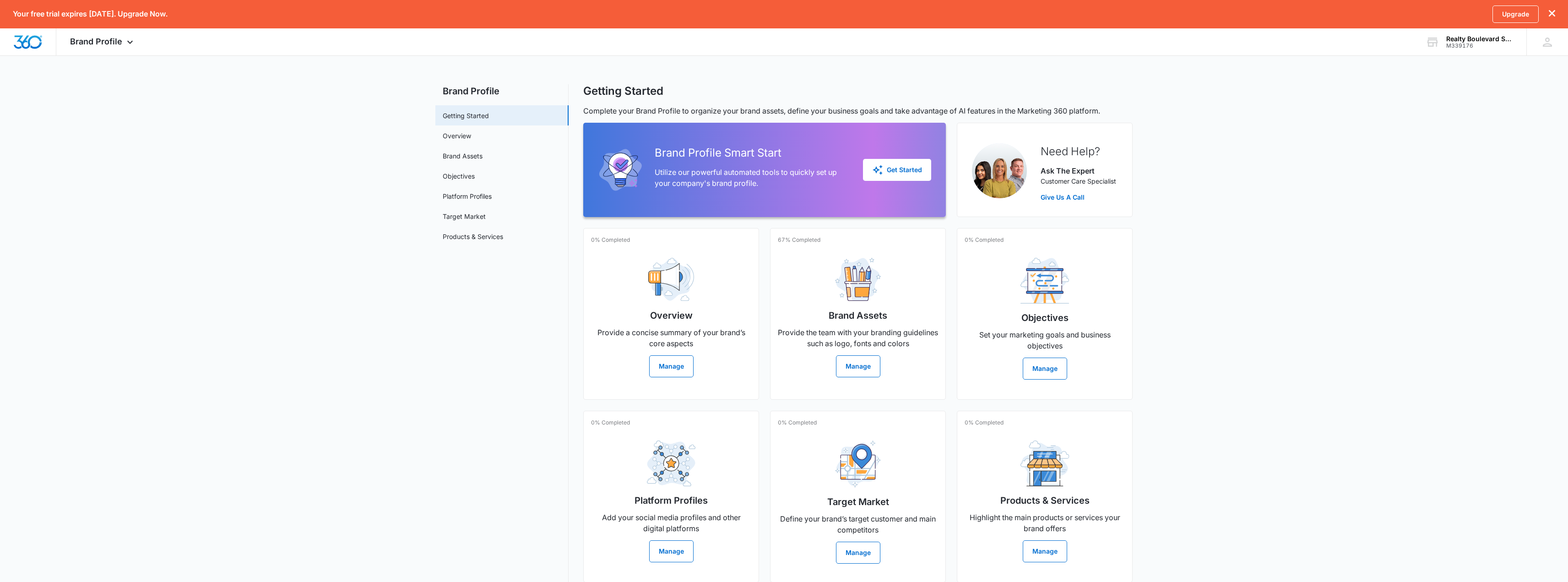
click at [1324, 343] on main "Brand Profile Getting Started Overview Brand Assets Objectives Platform Profile…" at bounding box center [784, 339] width 1568 height 509
click at [1478, 45] on div "M339176" at bounding box center [1479, 46] width 67 height 6
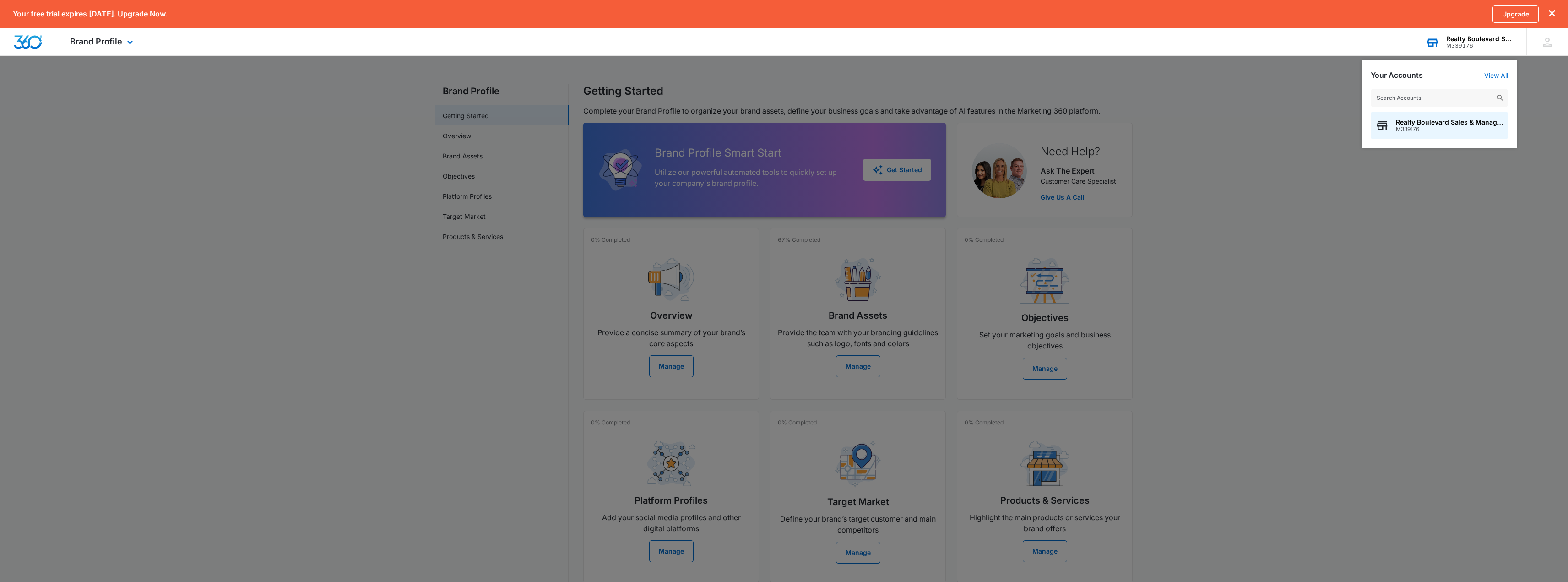
click at [1451, 95] on input "text" at bounding box center [1439, 98] width 138 height 18
click at [1496, 77] on link "View All" at bounding box center [1496, 75] width 24 height 8
